Goal: Information Seeking & Learning: Stay updated

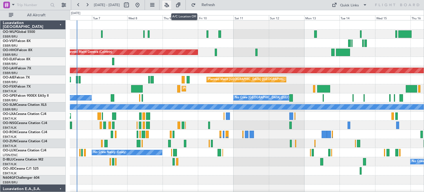
click at [171, 4] on button at bounding box center [166, 5] width 9 height 9
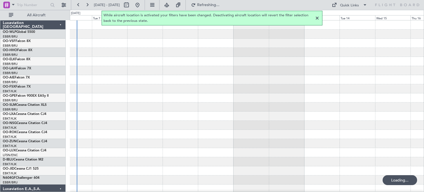
click at [317, 17] on div at bounding box center [317, 18] width 7 height 7
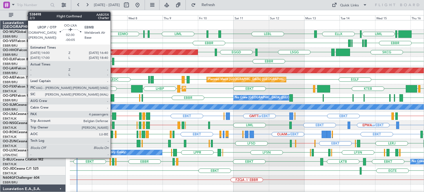
click at [113, 115] on div at bounding box center [114, 115] width 4 height 7
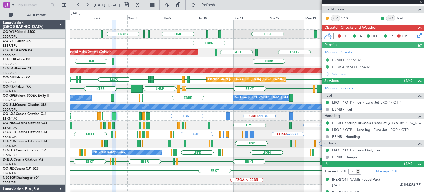
scroll to position [144, 0]
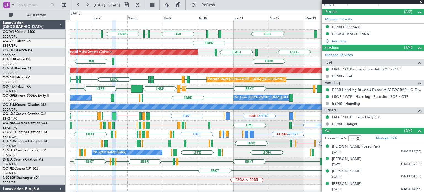
click at [422, 2] on span at bounding box center [422, 2] width 6 height 5
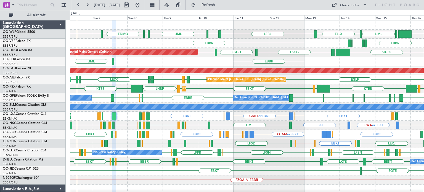
type input "0"
click at [200, 159] on div "EBBR EGGW EDDK EBKT EBKT LKTB EBKT LSGS No Crew Kortrijk-[GEOGRAPHIC_DATA]" at bounding box center [247, 161] width 354 height 9
click at [279, 167] on div "EBKT [GEOGRAPHIC_DATA]" at bounding box center [247, 170] width 354 height 9
click at [163, 172] on div "EBKT [GEOGRAPHIC_DATA]" at bounding box center [247, 170] width 354 height 9
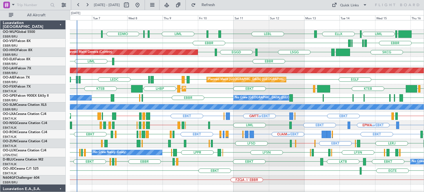
click at [159, 141] on div "EDDP EDMO ELLX ELLX LEBL EBLG LIML LIML EBLG KIND [GEOGRAPHIC_DATA] LIRP LFMN L…" at bounding box center [247, 179] width 354 height 319
click at [149, 144] on div "EBKT EBKT // EGWU EBKT EGGW LIBP EGGW [GEOGRAPHIC_DATA] LERJ EBOS [GEOGRAPHIC_D…" at bounding box center [247, 143] width 354 height 9
click at [160, 141] on div "EBKT EBKT // EGWU EBKT EGGW LIBP EGGW [GEOGRAPHIC_DATA] LERJ EBOS [GEOGRAPHIC_D…" at bounding box center [247, 143] width 354 height 9
click at [278, 148] on div "LFSN LFMN LFPB LFSN [GEOGRAPHIC_DATA] ELLX LFSN EDSB LPPR EDSB LFSN LFSN [GEOGR…" at bounding box center [247, 152] width 354 height 9
click at [218, 3] on span "Refresh" at bounding box center [208, 5] width 23 height 4
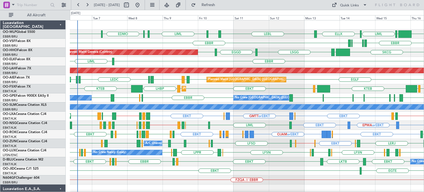
click at [163, 77] on div "EGLF [GEOGRAPHIC_DATA] LEMD [GEOGRAPHIC_DATA] LEMD LEDC LEXJ [GEOGRAPHIC_DATA] …" at bounding box center [247, 79] width 354 height 9
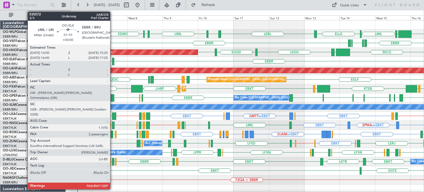
click at [113, 60] on div at bounding box center [113, 61] width 2 height 7
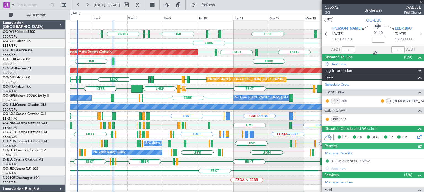
scroll to position [95, 0]
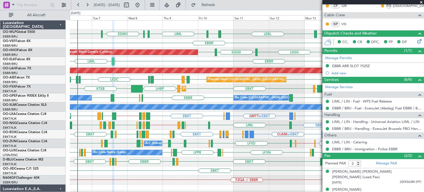
click at [422, 2] on span at bounding box center [422, 2] width 6 height 5
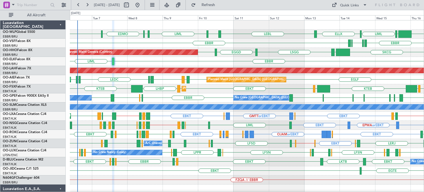
type input "0"
click at [249, 63] on div "EBBR LIML" at bounding box center [247, 61] width 354 height 9
